Goal: Information Seeking & Learning: Learn about a topic

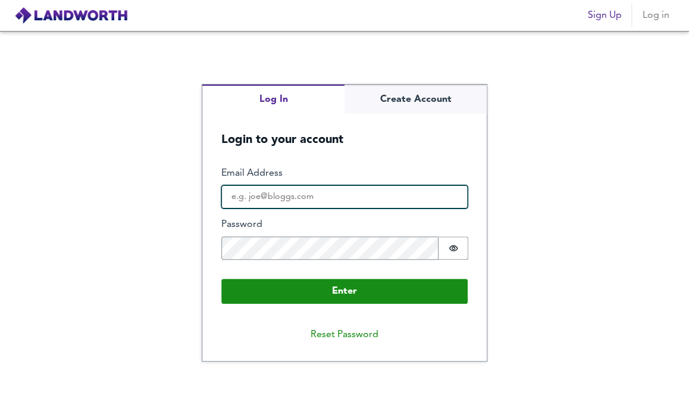
click at [407, 198] on input "Email Address" at bounding box center [344, 197] width 246 height 24
type input "[EMAIL_ADDRESS][DOMAIN_NAME]"
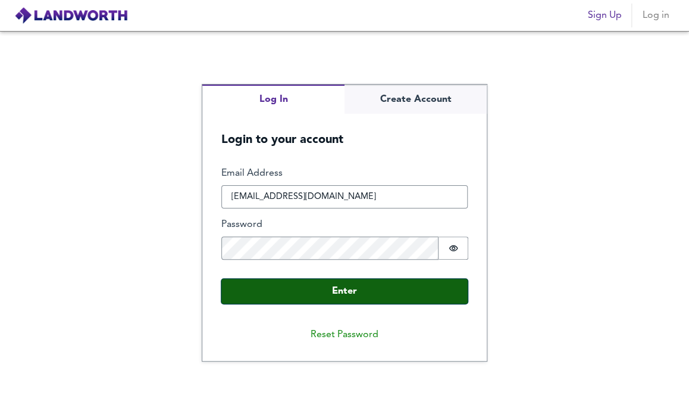
click at [325, 296] on button "Enter" at bounding box center [344, 291] width 246 height 25
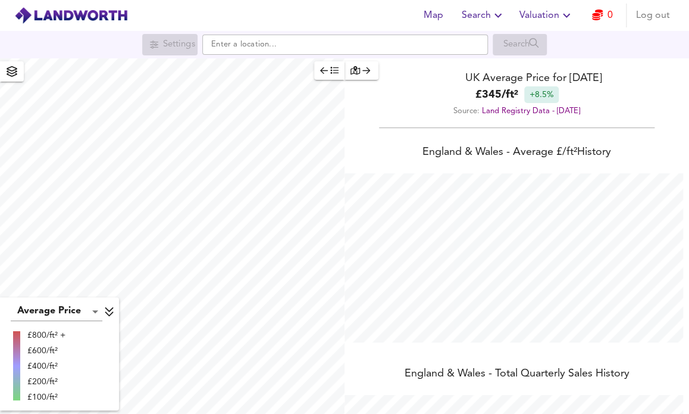
scroll to position [414, 689]
click at [443, 16] on span "Map" at bounding box center [433, 15] width 29 height 17
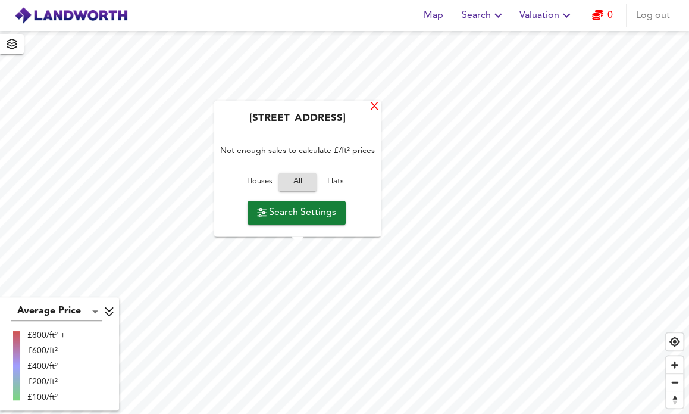
click at [371, 104] on div "X" at bounding box center [375, 107] width 10 height 11
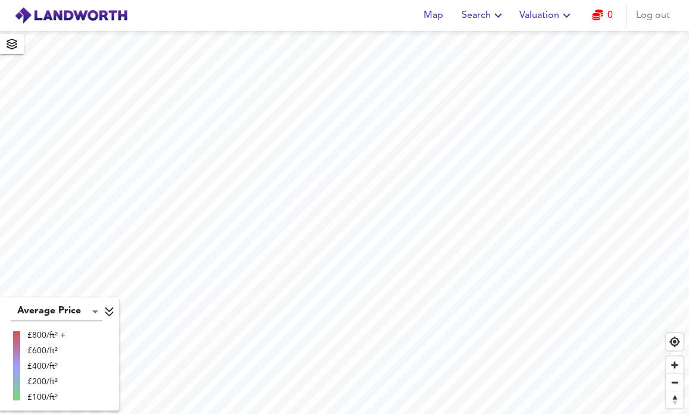
click at [438, 17] on span "Map" at bounding box center [433, 15] width 29 height 17
click at [487, 15] on span "Search" at bounding box center [483, 15] width 43 height 17
click at [545, 22] on span "Valuation" at bounding box center [547, 15] width 54 height 17
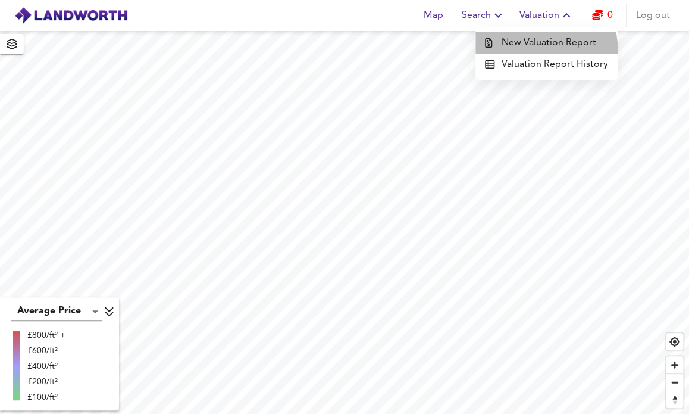
click at [544, 48] on li "New Valuation Report" at bounding box center [546, 42] width 142 height 21
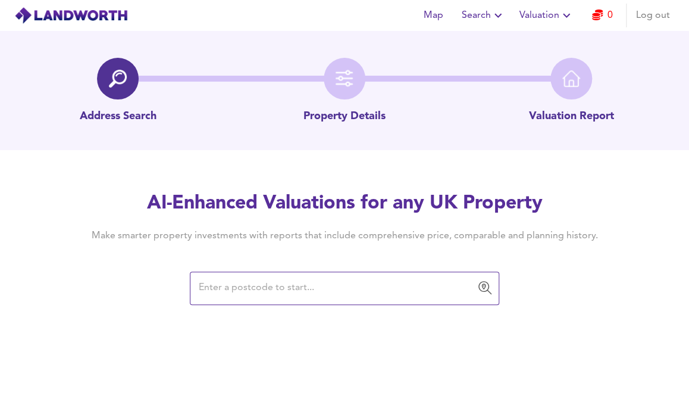
click at [402, 285] on input "text" at bounding box center [335, 288] width 281 height 23
click at [436, 15] on span "Map" at bounding box center [433, 15] width 29 height 17
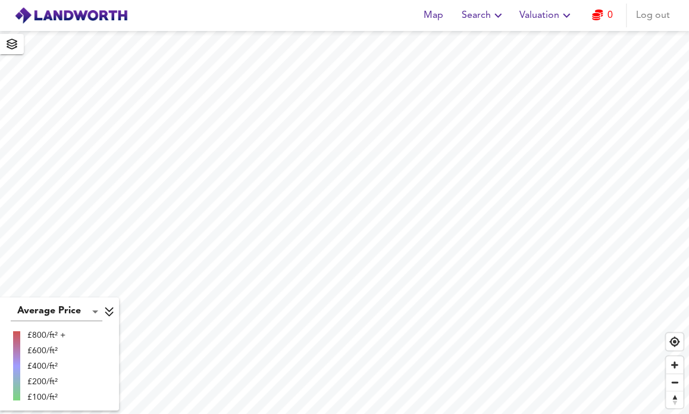
click at [486, 11] on span "Search" at bounding box center [483, 15] width 43 height 17
click at [498, 39] on li "New Search" at bounding box center [484, 42] width 118 height 21
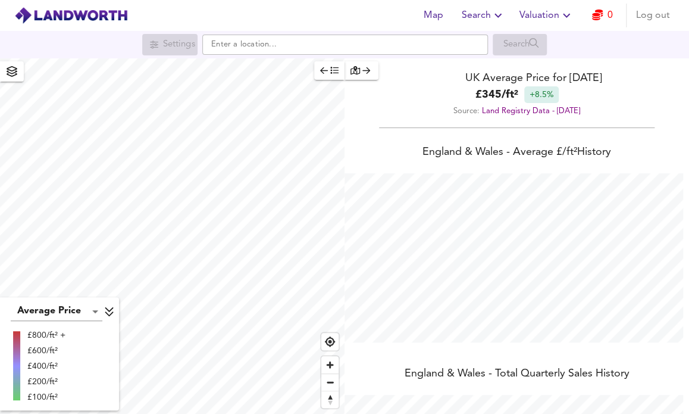
scroll to position [414, 689]
click at [9, 70] on icon "button" at bounding box center [12, 71] width 11 height 11
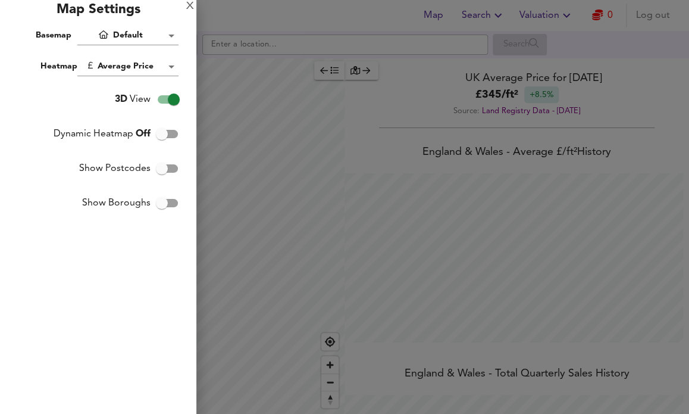
click at [161, 168] on input "Show Postcodes" at bounding box center [162, 168] width 68 height 23
checkbox input "true"
click at [271, 256] on div at bounding box center [344, 207] width 689 height 414
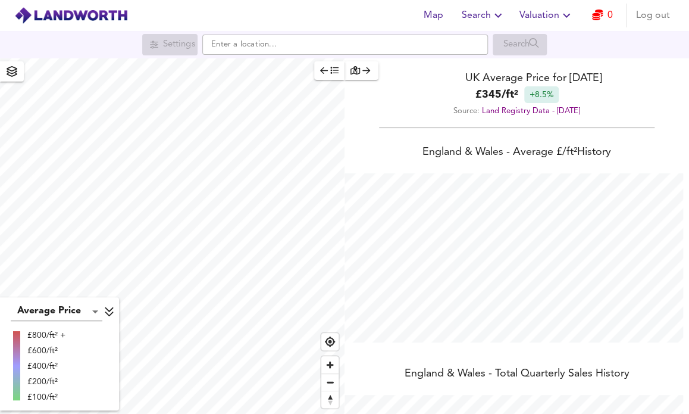
click at [351, 385] on div "Average Price landworth £800/ft² + £600/ft² £400/ft² £200/ft² £100/ft² UK Avera…" at bounding box center [344, 235] width 689 height 355
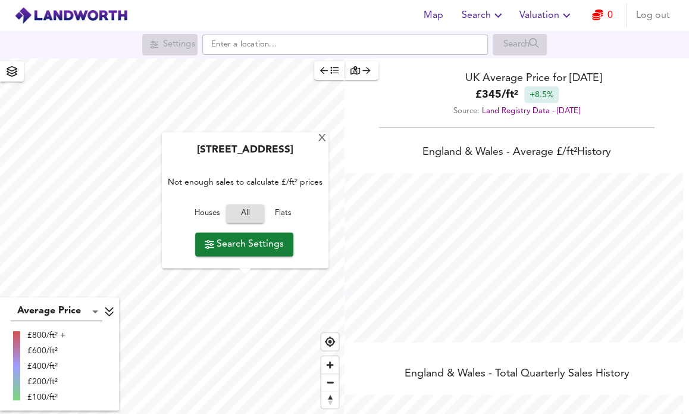
click at [234, 257] on div "New Road, WD25 8ED Not enough sales to calculate £/ft² prices Houses All Flats …" at bounding box center [245, 201] width 167 height 136
click at [223, 246] on span "Search Settings" at bounding box center [244, 244] width 79 height 17
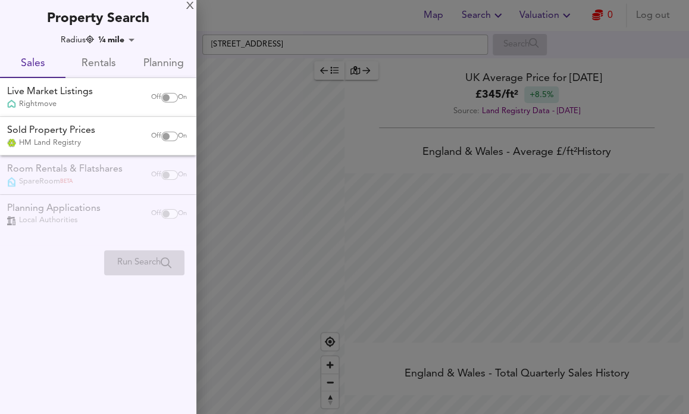
checkbox input "false"
checkbox input "true"
click at [187, 8] on div "X" at bounding box center [190, 6] width 8 height 8
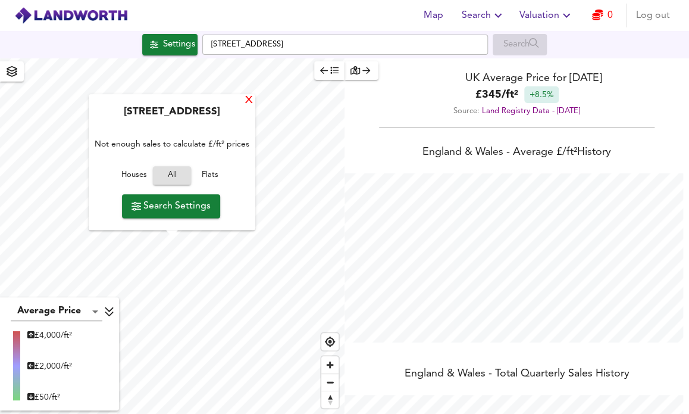
click at [248, 102] on div "X" at bounding box center [249, 100] width 10 height 11
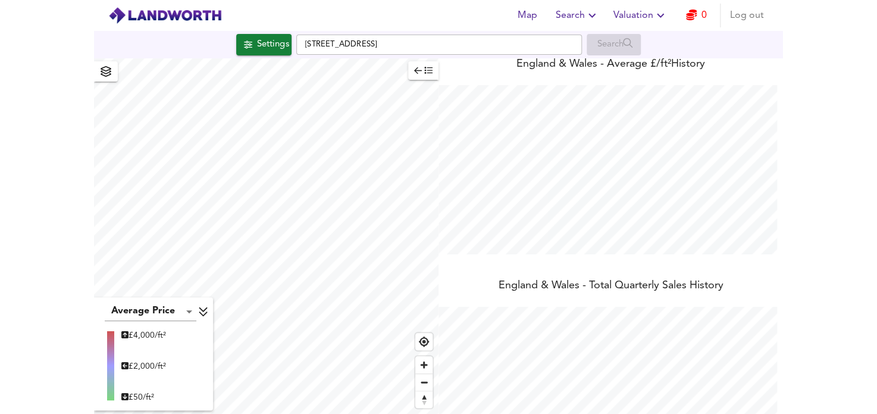
scroll to position [0, 0]
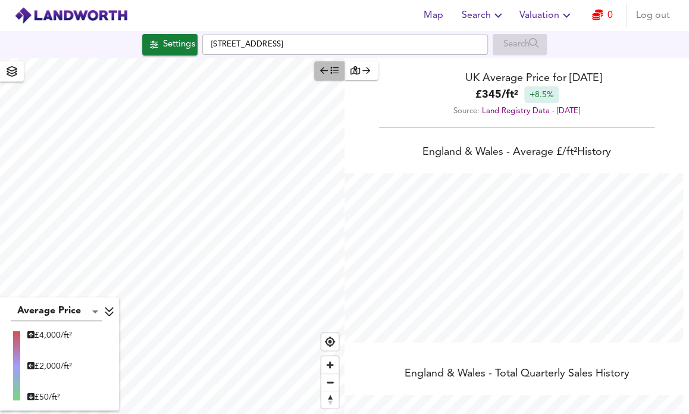
click at [333, 73] on icon "button" at bounding box center [334, 70] width 8 height 8
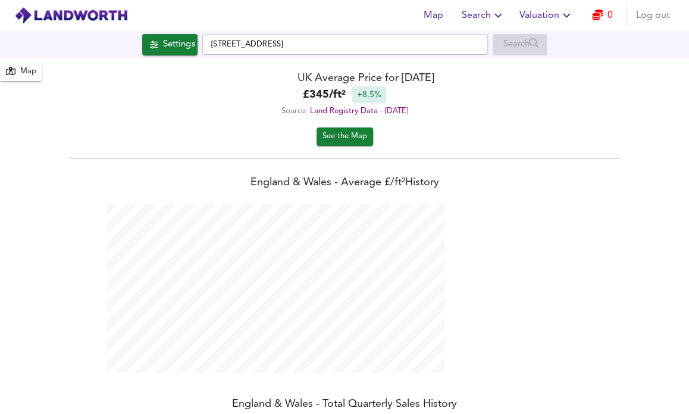
click at [70, 18] on img at bounding box center [71, 16] width 114 height 18
click at [73, 16] on img at bounding box center [71, 16] width 114 height 18
click at [22, 72] on div "Map" at bounding box center [28, 72] width 16 height 14
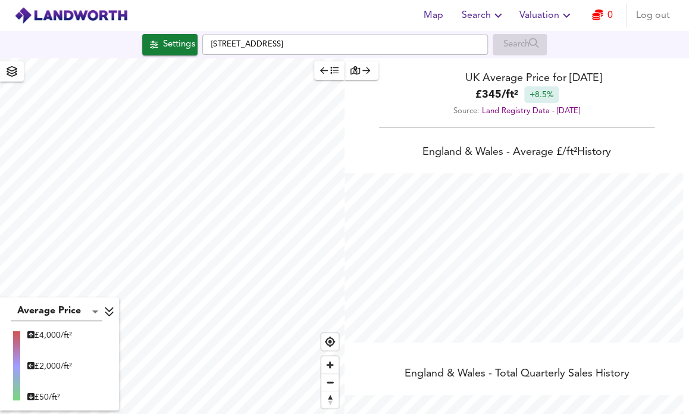
type input "538"
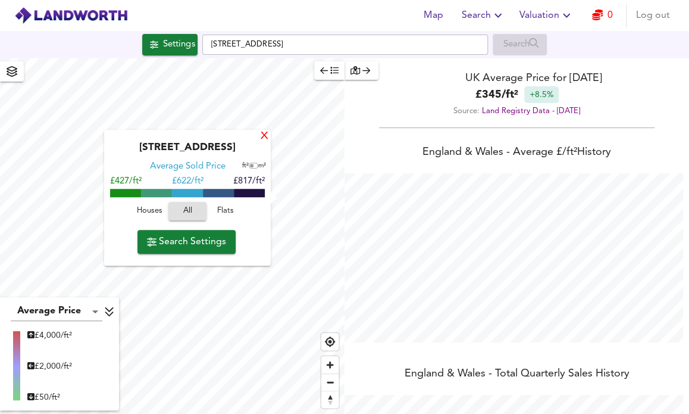
click at [264, 136] on div "X" at bounding box center [264, 136] width 10 height 11
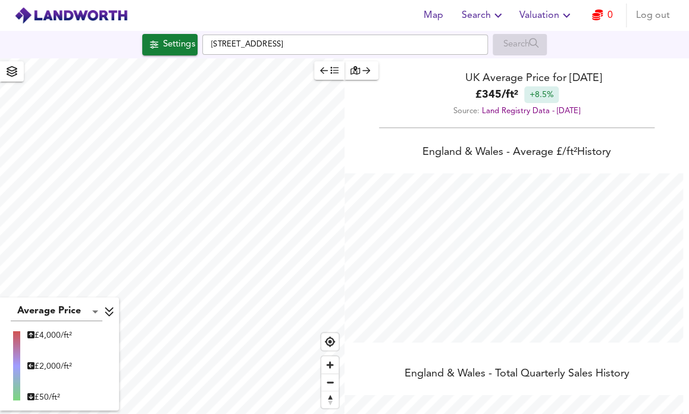
click at [74, 15] on img at bounding box center [71, 16] width 114 height 18
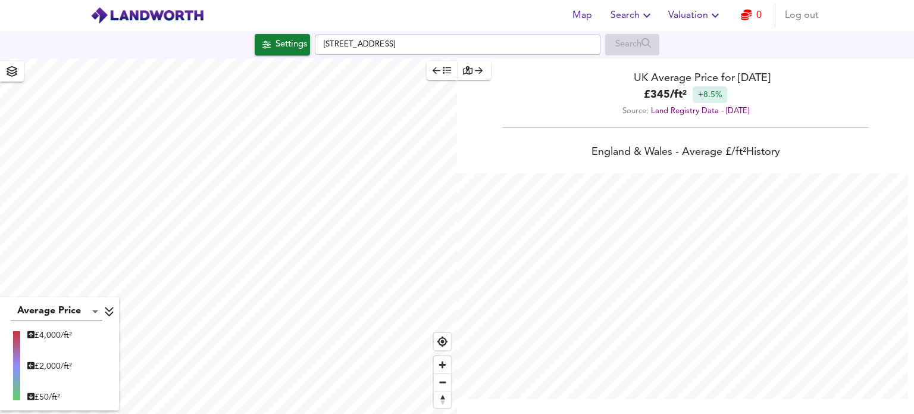
click at [438, 73] on icon "button" at bounding box center [437, 70] width 8 height 8
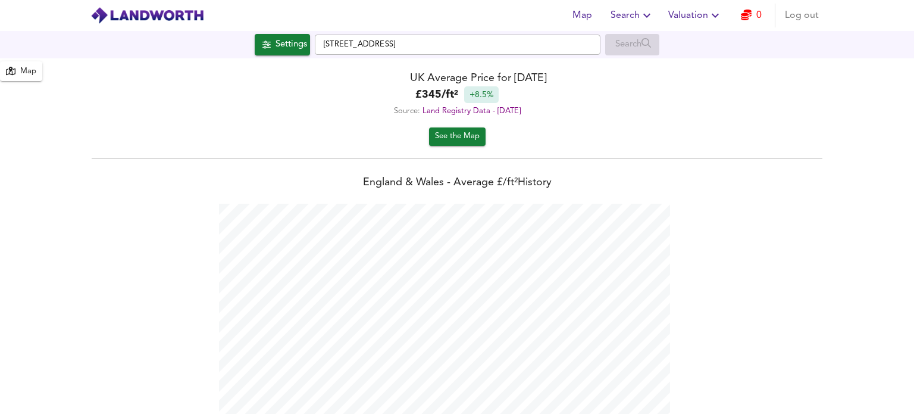
click at [19, 78] on div "Map" at bounding box center [21, 71] width 30 height 15
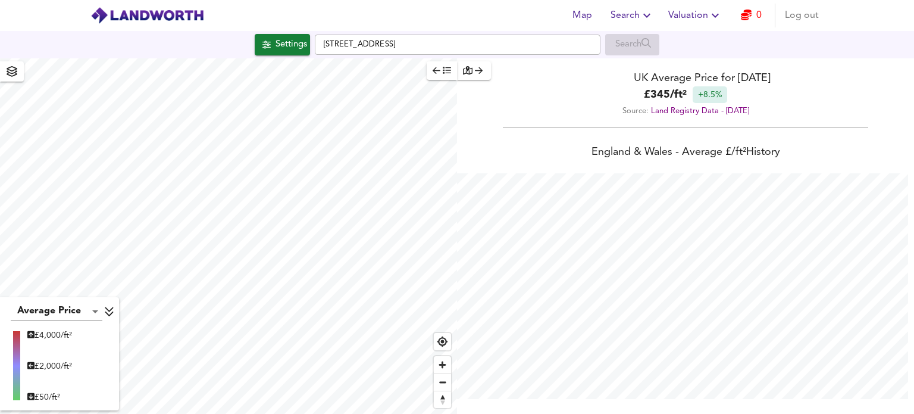
click at [105, 309] on icon at bounding box center [109, 311] width 11 height 12
click at [645, 15] on icon "button" at bounding box center [647, 15] width 14 height 14
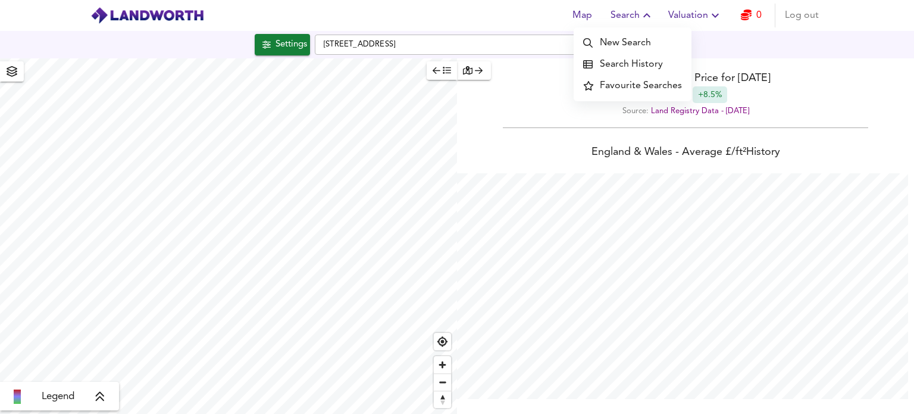
click at [622, 43] on li "New Search" at bounding box center [633, 42] width 118 height 21
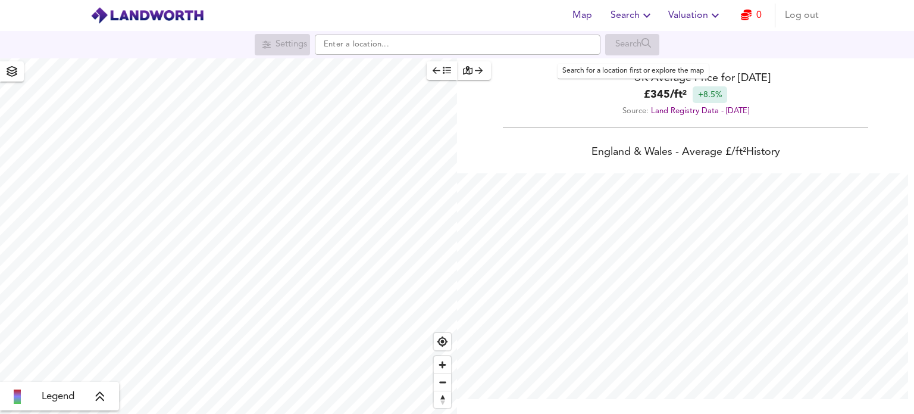
scroll to position [594684, 594184]
